Goal: Task Accomplishment & Management: Manage account settings

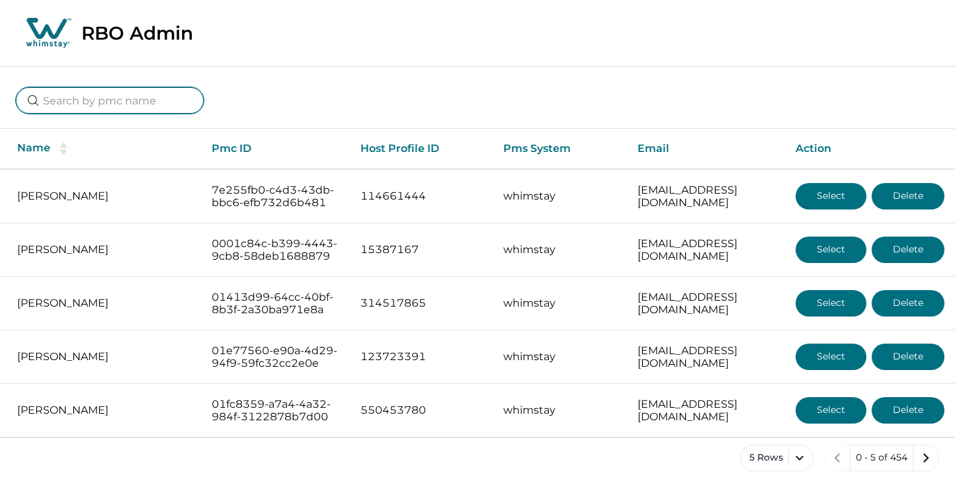
click at [84, 100] on input at bounding box center [110, 100] width 188 height 26
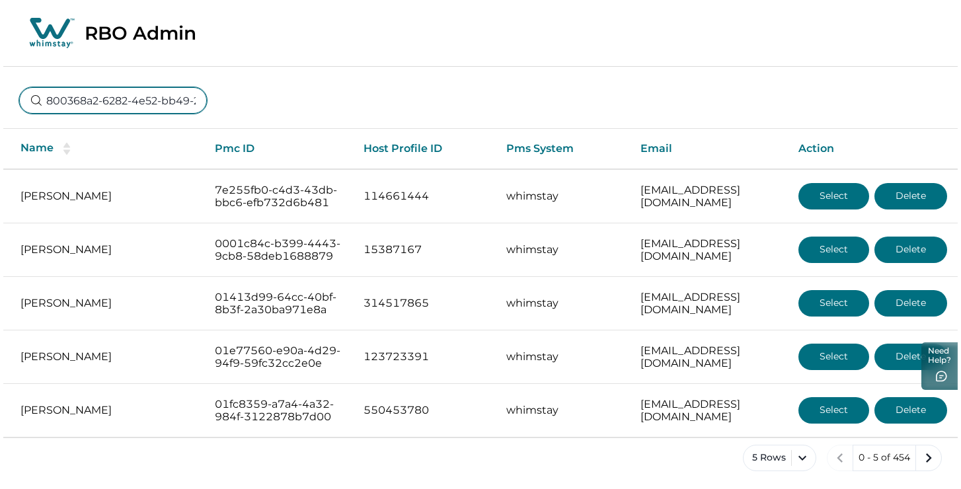
scroll to position [0, 98]
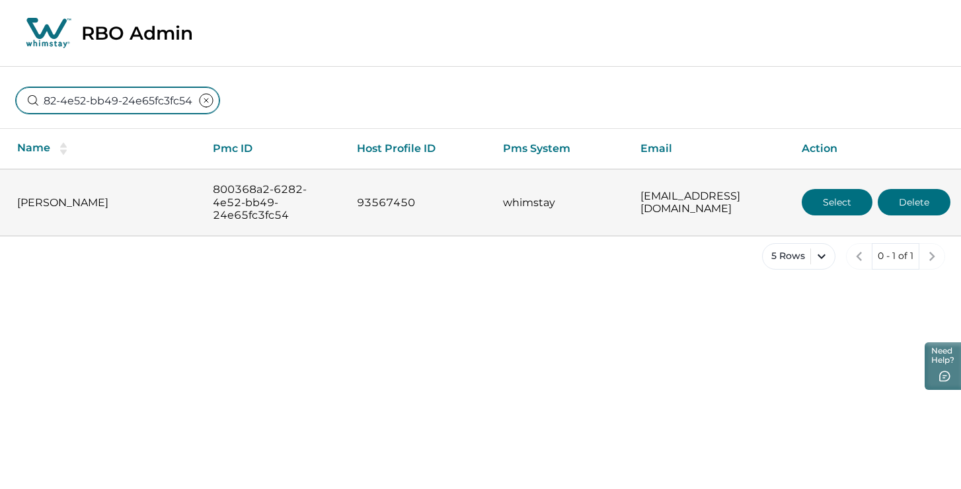
type input "800368a2-6282-4e52-bb49-24e65fc3fc54"
click at [838, 202] on button "Select" at bounding box center [837, 202] width 71 height 26
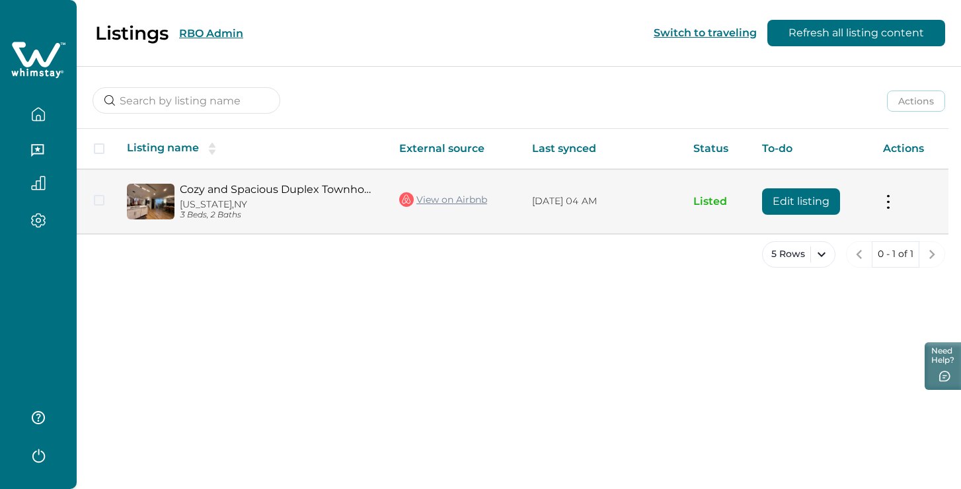
click at [883, 196] on button at bounding box center [888, 201] width 11 height 14
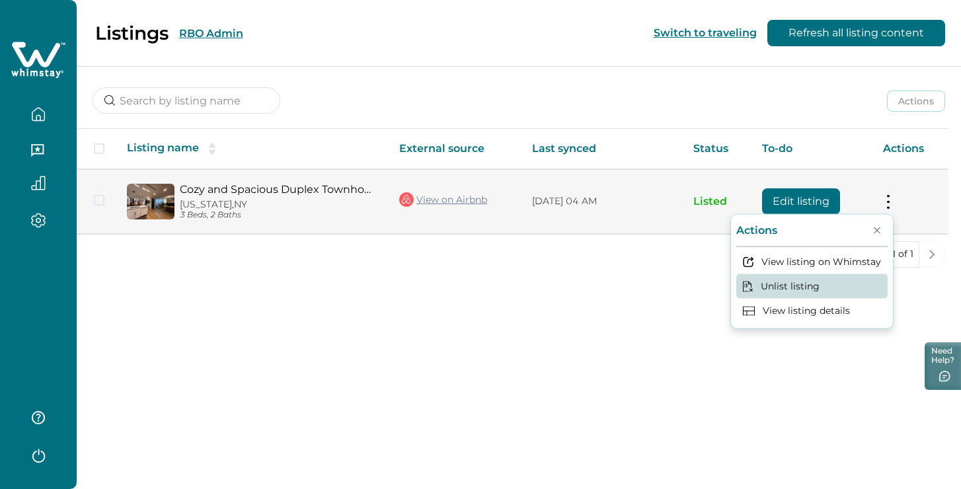
click at [817, 290] on button "Unlist listing" at bounding box center [812, 286] width 151 height 24
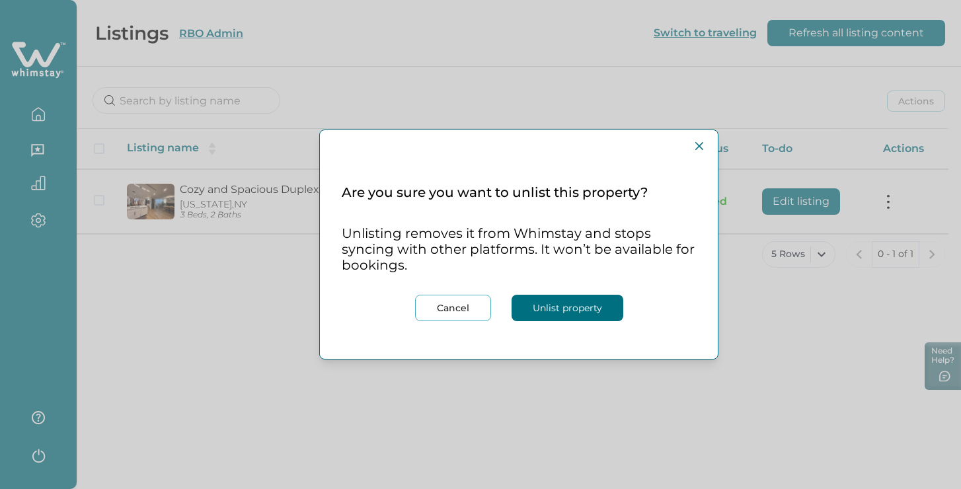
click at [579, 312] on button "Unlist property" at bounding box center [568, 308] width 112 height 26
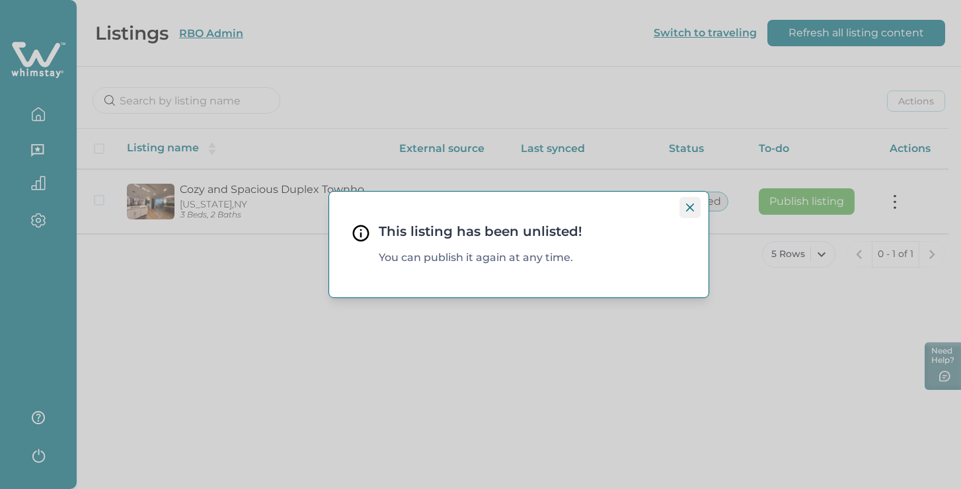
click at [692, 204] on icon "Close" at bounding box center [690, 208] width 8 height 8
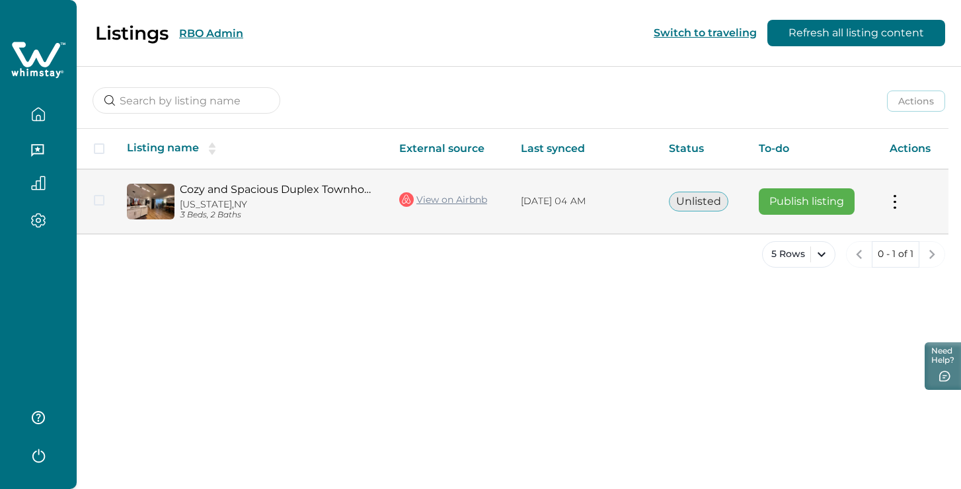
click at [163, 188] on img at bounding box center [151, 202] width 48 height 36
click at [222, 188] on link "Cozy and Spacious Duplex Townhome" at bounding box center [279, 189] width 198 height 13
click at [303, 188] on link "Cozy and Spacious Duplex Townhome" at bounding box center [279, 189] width 198 height 13
click at [472, 200] on link "View on Airbnb" at bounding box center [443, 199] width 88 height 17
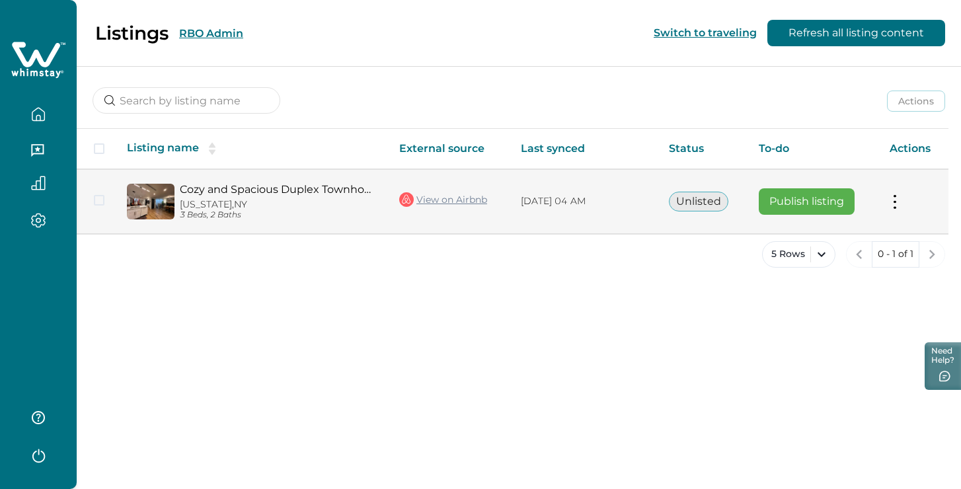
click at [469, 200] on link "View on Airbnb" at bounding box center [443, 199] width 88 height 17
